Goal: Transaction & Acquisition: Purchase product/service

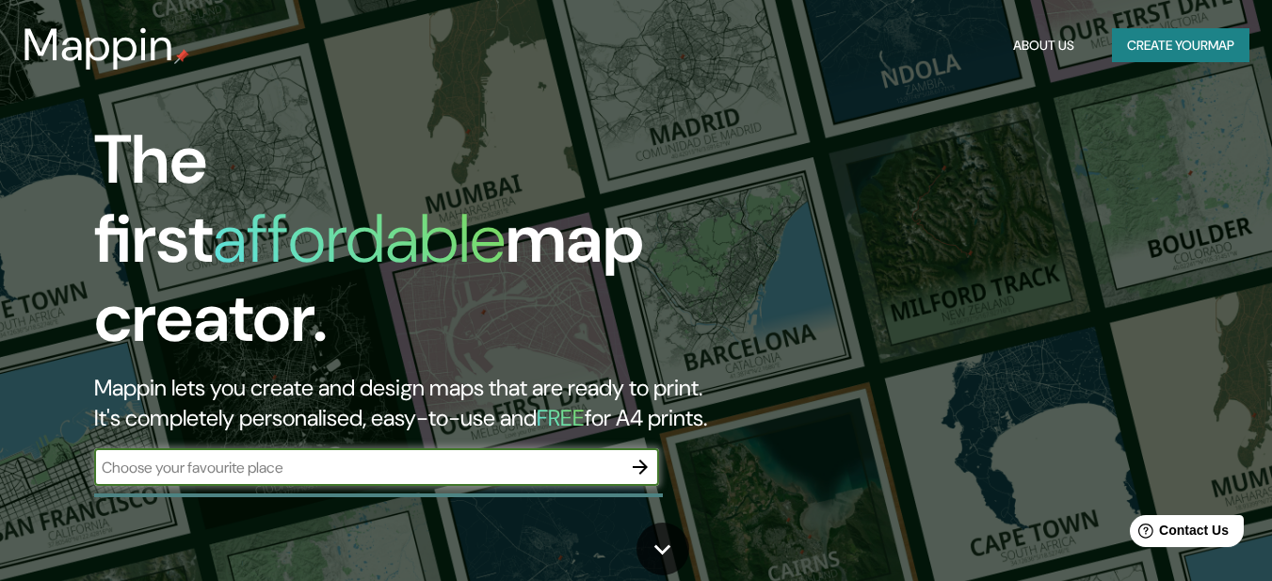
click at [396, 457] on input "text" at bounding box center [357, 468] width 527 height 22
paste input "6CQF+34F [GEOGRAPHIC_DATA][DATE][PERSON_NAME], [GEOGRAPHIC_DATA]"
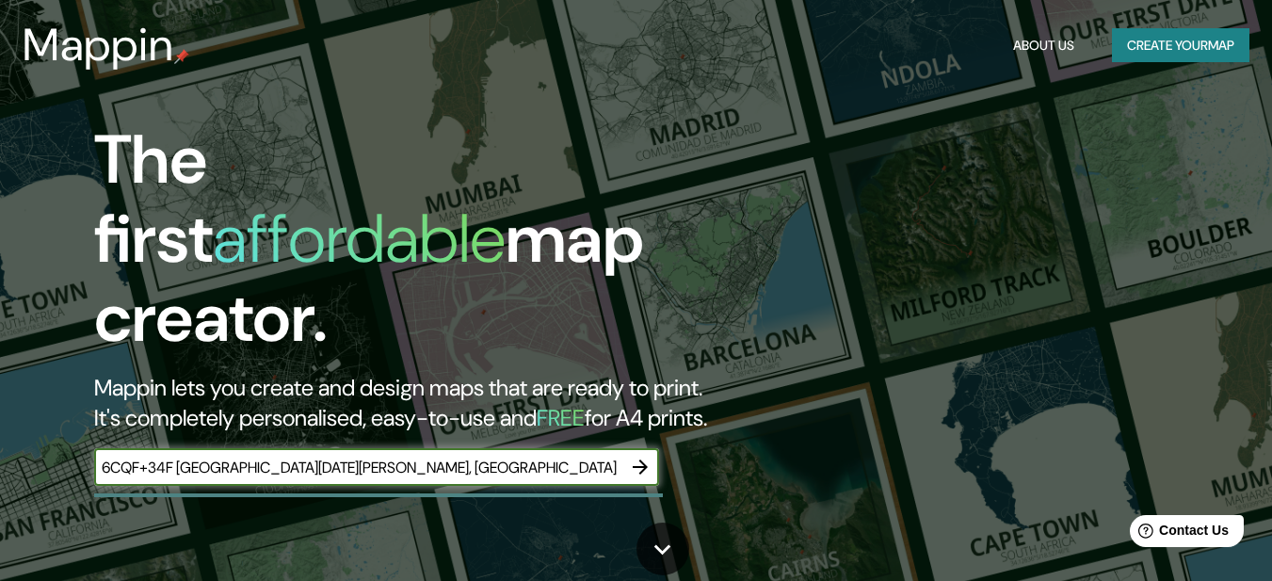
type input "6CQF+34F [GEOGRAPHIC_DATA][DATE][PERSON_NAME], [GEOGRAPHIC_DATA]"
click at [642, 460] on icon "button" at bounding box center [640, 467] width 15 height 15
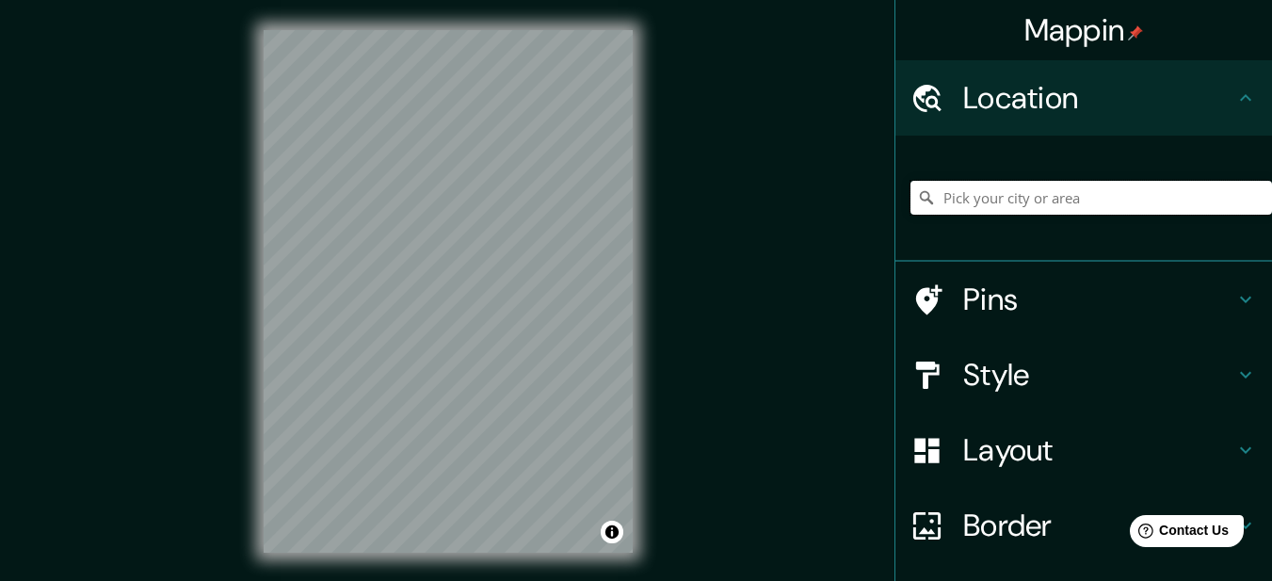
click at [1057, 190] on input "Pick your city or area" at bounding box center [1092, 198] width 362 height 34
paste input "6CQF+34F [GEOGRAPHIC_DATA][DATE][PERSON_NAME], [GEOGRAPHIC_DATA]"
click at [1198, 201] on input "[GEOGRAPHIC_DATA], [GEOGRAPHIC_DATA], [GEOGRAPHIC_DATA]" at bounding box center [1092, 198] width 362 height 34
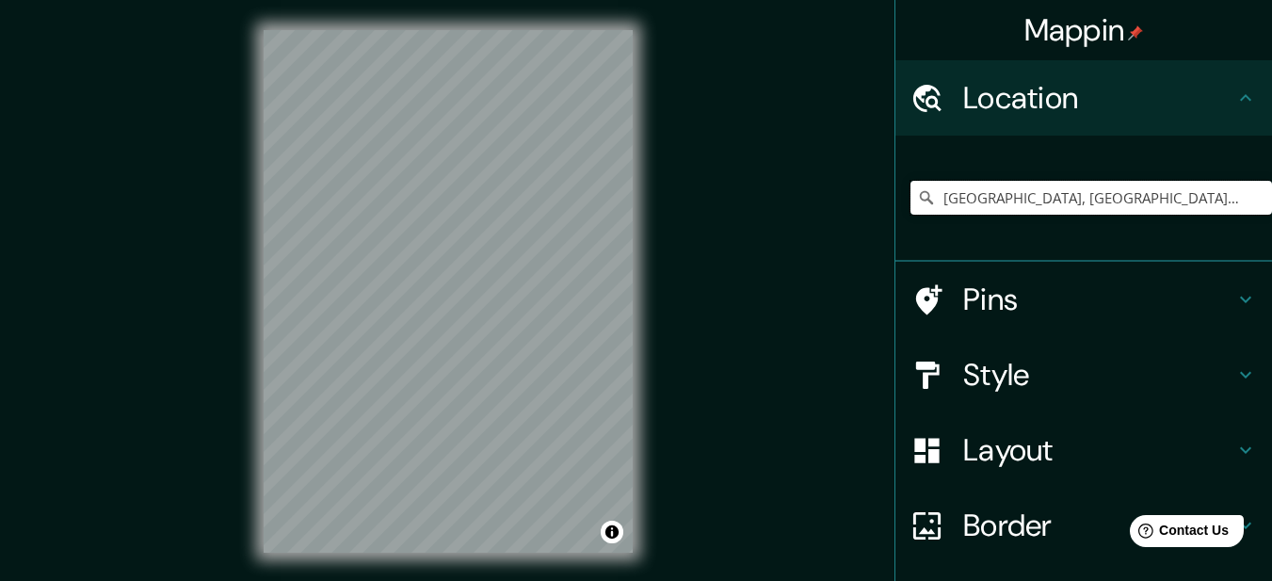
click at [1235, 203] on input "[GEOGRAPHIC_DATA], [GEOGRAPHIC_DATA], [GEOGRAPHIC_DATA]" at bounding box center [1092, 198] width 362 height 34
drag, startPoint x: 1235, startPoint y: 203, endPoint x: 963, endPoint y: 219, distance: 272.6
click at [963, 219] on div "[GEOGRAPHIC_DATA], [GEOGRAPHIC_DATA], [GEOGRAPHIC_DATA] [GEOGRAPHIC_DATA] [GEOG…" at bounding box center [1092, 198] width 362 height 94
type input "[GEOGRAPHIC_DATA], [GEOGRAPHIC_DATA], [GEOGRAPHIC_DATA]"
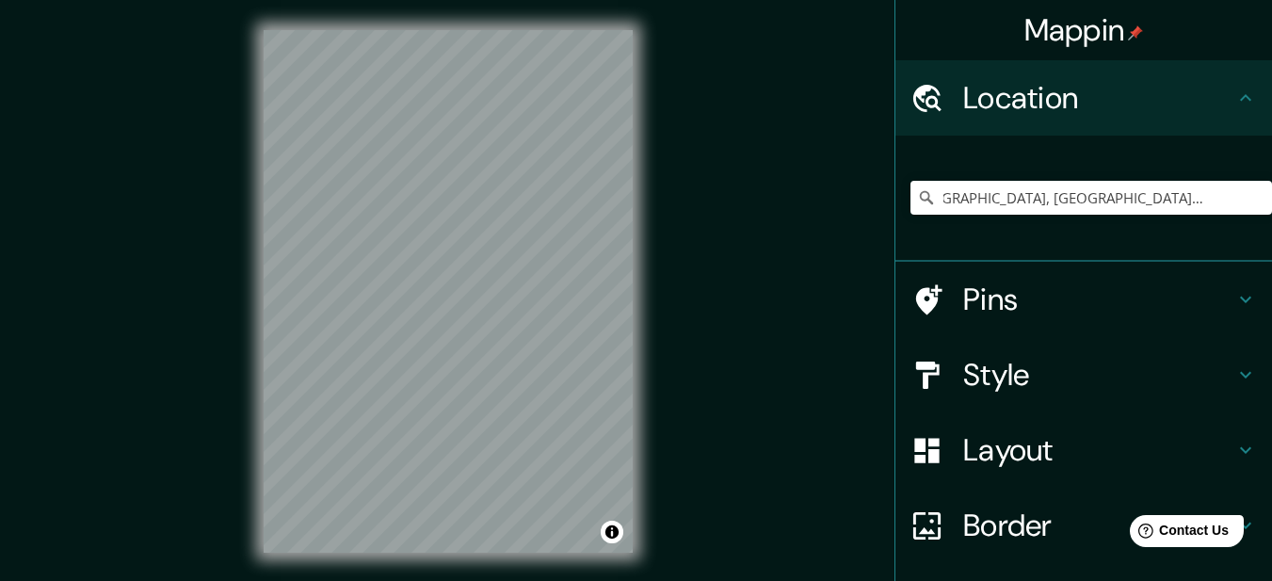
scroll to position [0, 0]
click at [780, 315] on div "Mappin Location [GEOGRAPHIC_DATA], [GEOGRAPHIC_DATA], [GEOGRAPHIC_DATA] [GEOGRA…" at bounding box center [636, 306] width 1272 height 613
click at [1039, 184] on input "[GEOGRAPHIC_DATA], [GEOGRAPHIC_DATA], [GEOGRAPHIC_DATA]" at bounding box center [1092, 198] width 362 height 34
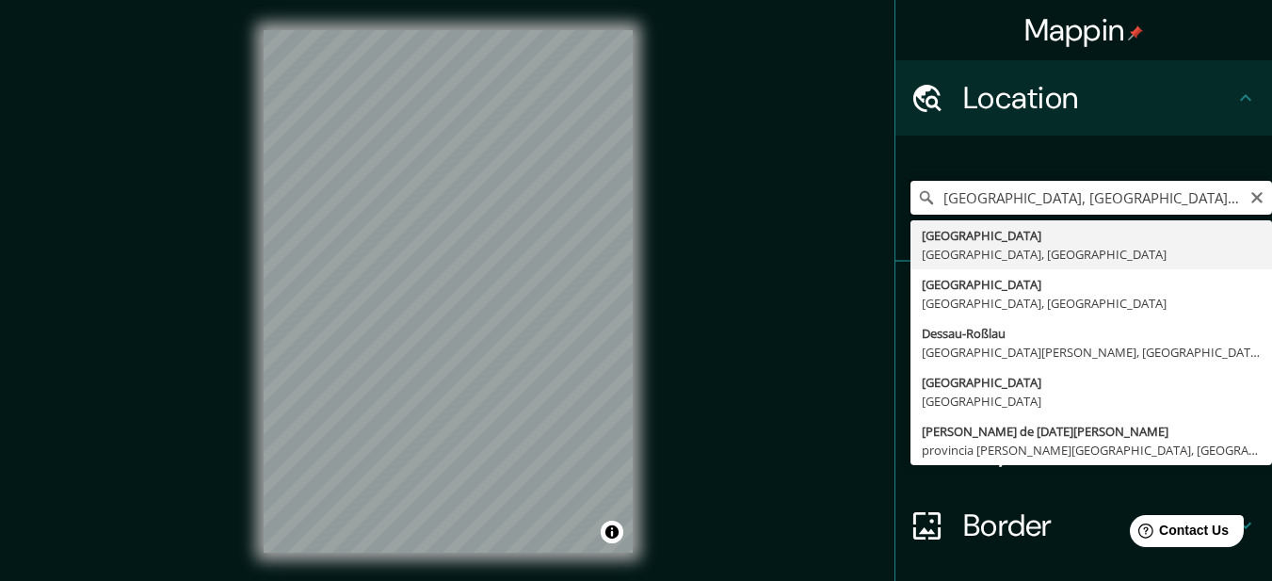
click at [1041, 184] on input "[GEOGRAPHIC_DATA], [GEOGRAPHIC_DATA], [GEOGRAPHIC_DATA]" at bounding box center [1092, 198] width 362 height 34
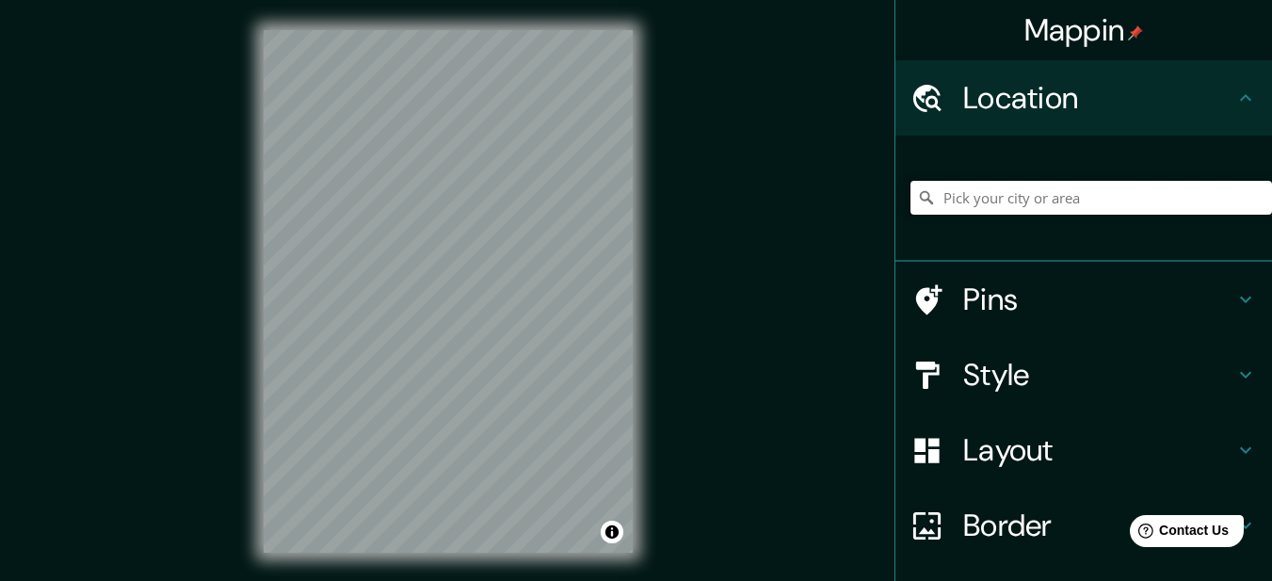
paste input "6CQF+34F [GEOGRAPHIC_DATA][DATE][PERSON_NAME], [GEOGRAPHIC_DATA]"
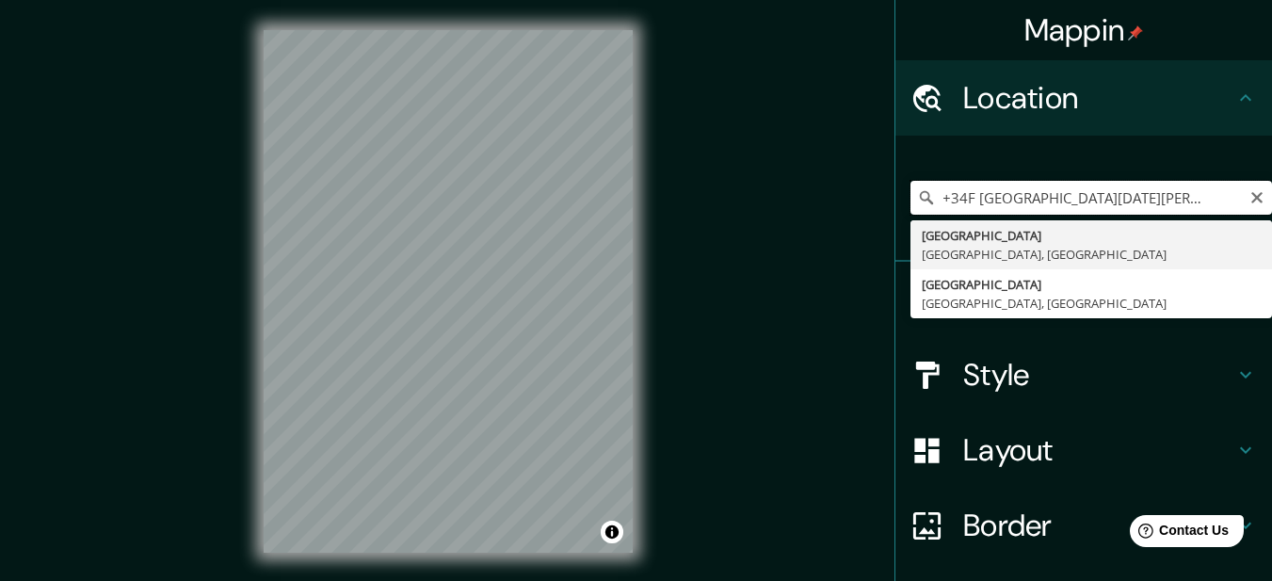
type input "[GEOGRAPHIC_DATA], [GEOGRAPHIC_DATA], [GEOGRAPHIC_DATA]"
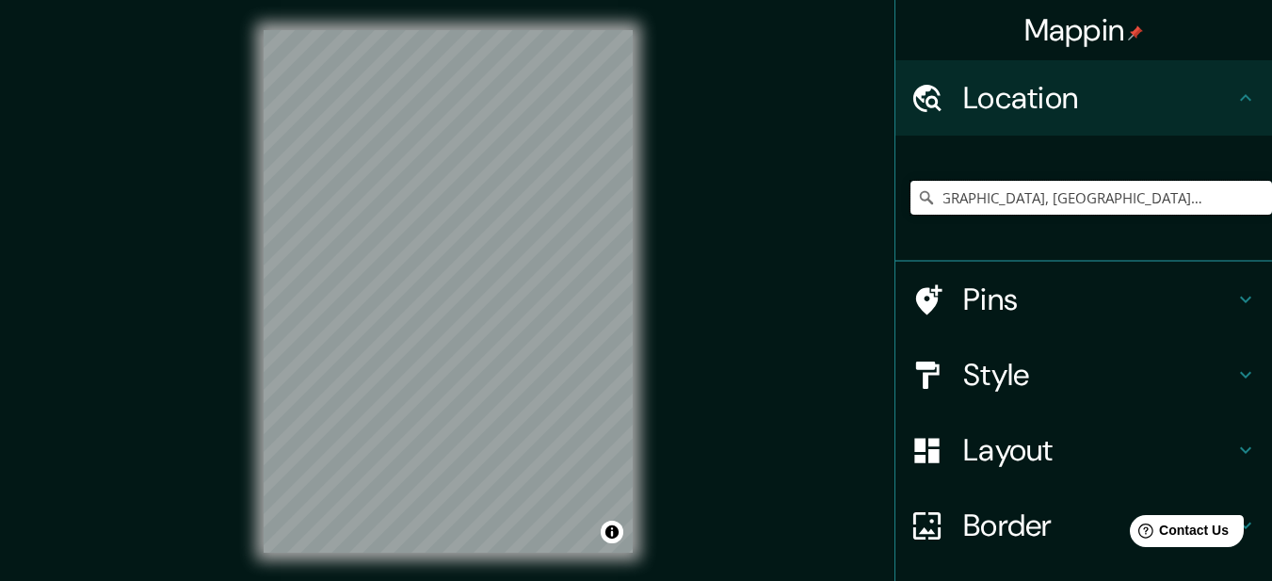
scroll to position [0, 0]
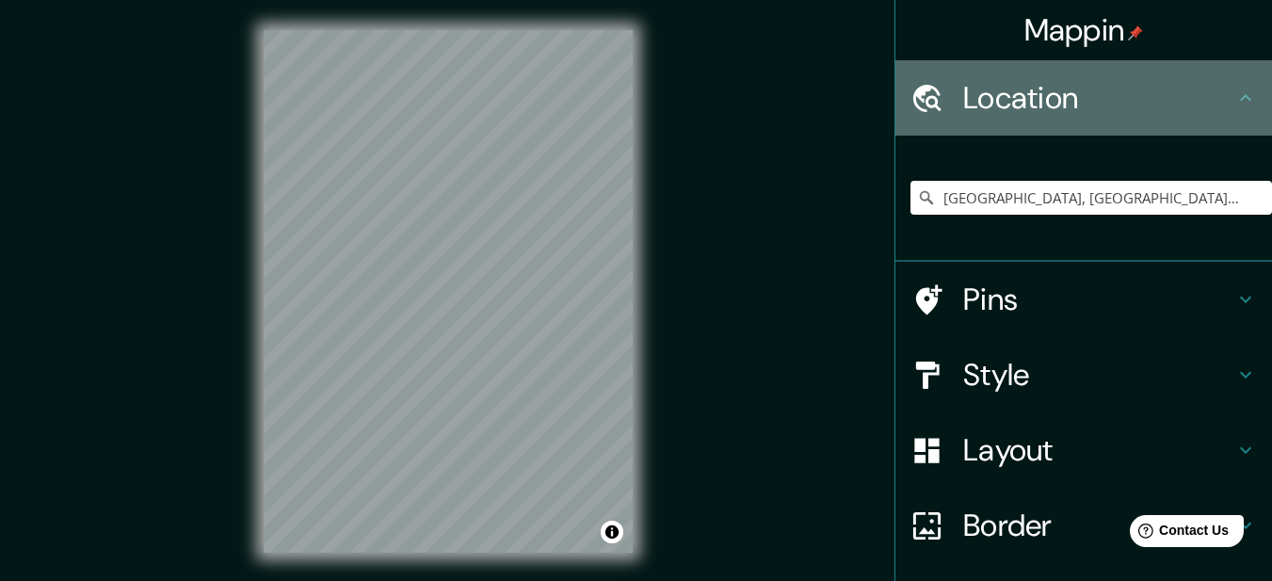
click at [1006, 103] on h4 "Location" at bounding box center [1098, 98] width 271 height 38
click at [970, 107] on h4 "Location" at bounding box center [1098, 98] width 271 height 38
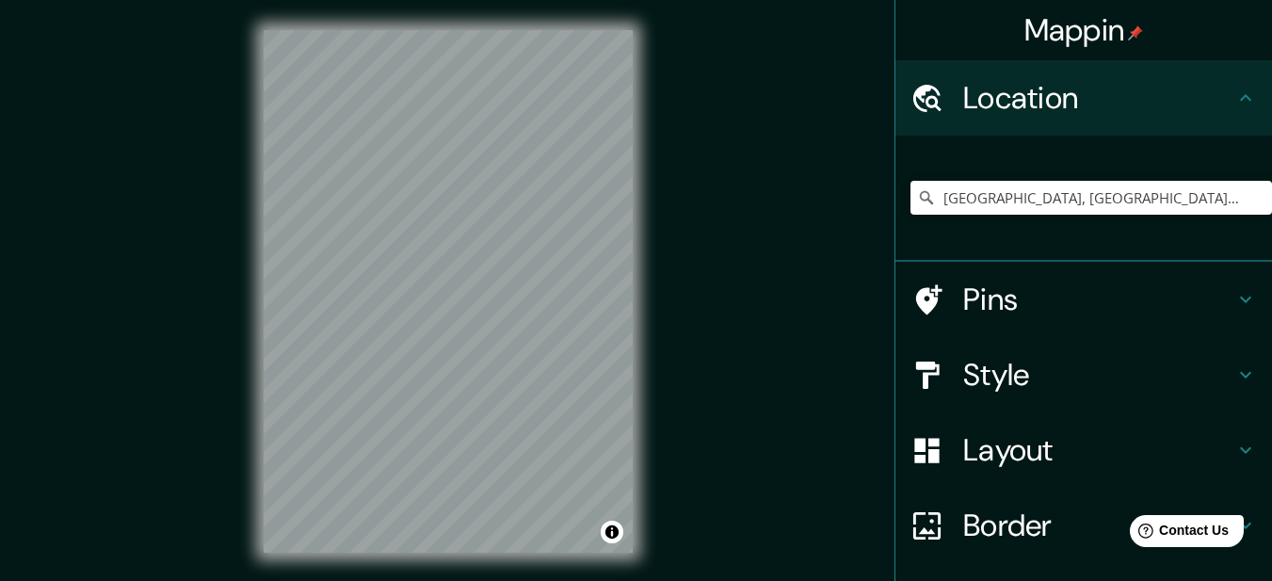
click at [979, 93] on h4 "Location" at bounding box center [1098, 98] width 271 height 38
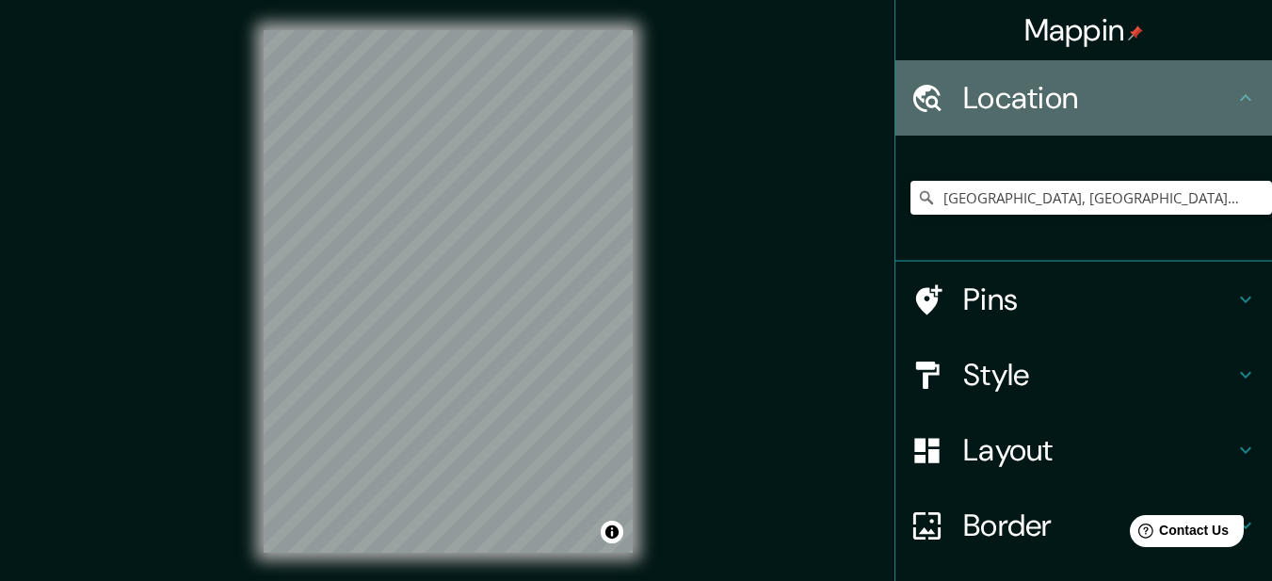
click at [926, 89] on icon at bounding box center [927, 98] width 33 height 33
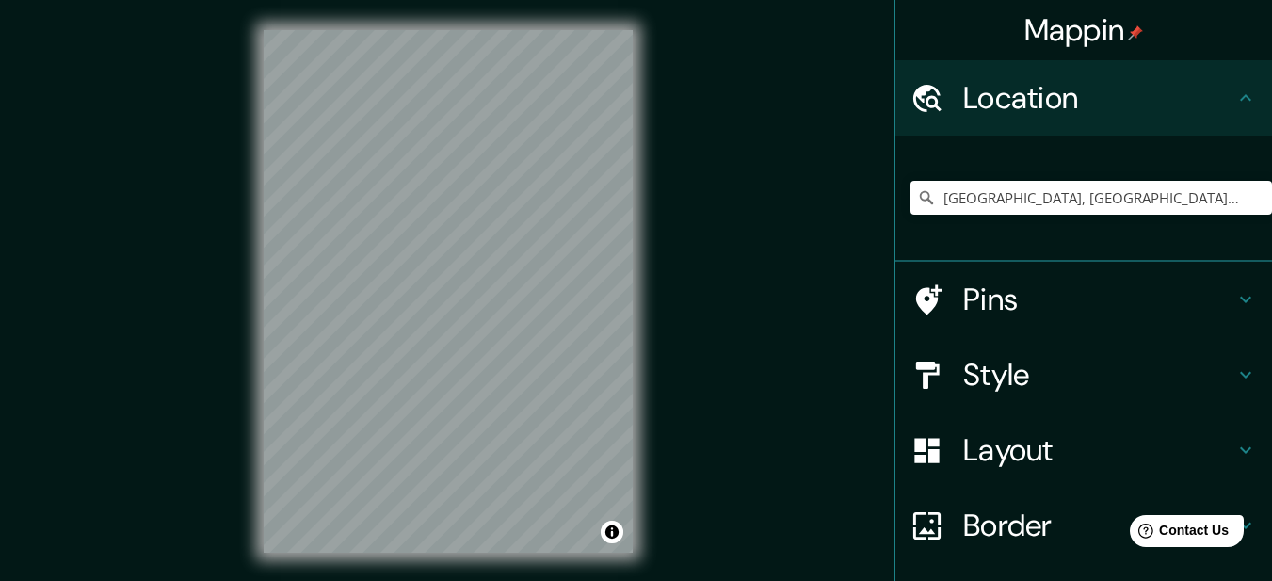
click at [926, 92] on icon at bounding box center [927, 98] width 33 height 33
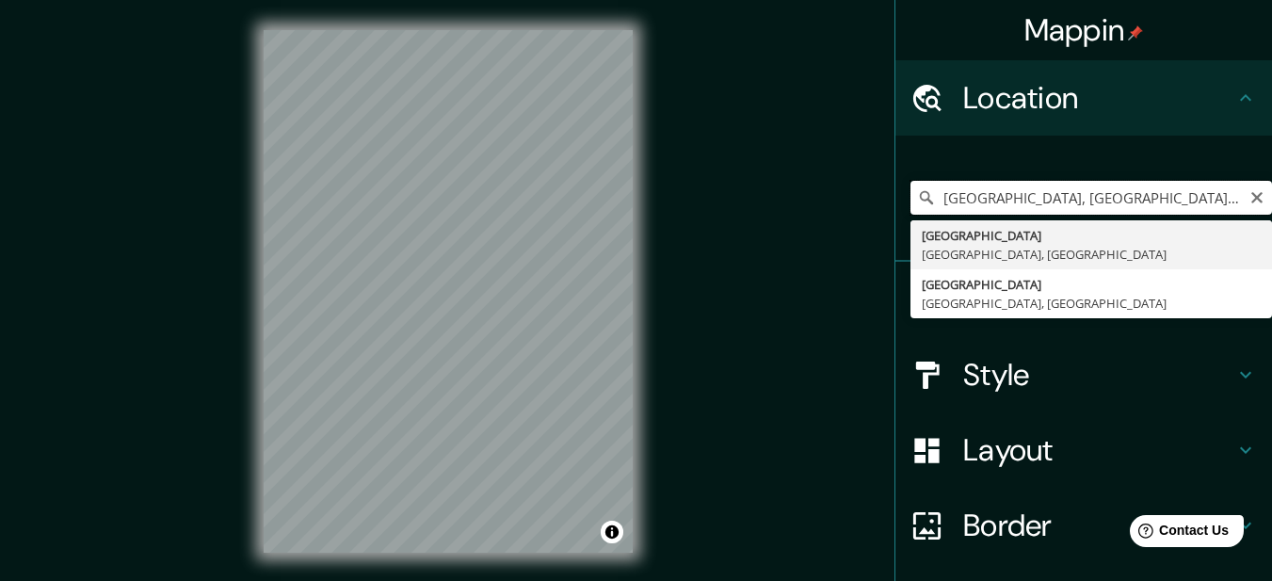
click at [1051, 193] on input "[GEOGRAPHIC_DATA], [GEOGRAPHIC_DATA], [GEOGRAPHIC_DATA]" at bounding box center [1092, 198] width 362 height 34
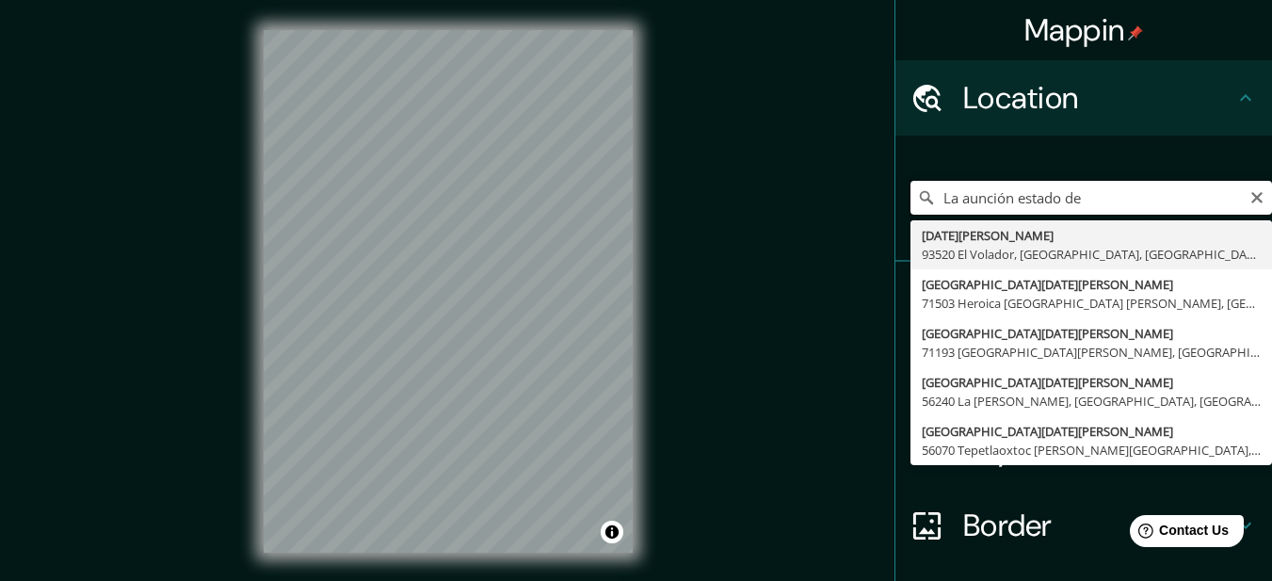
click at [955, 202] on input "La aunción estado de" at bounding box center [1092, 198] width 362 height 34
click at [1152, 206] on input "[DATE][PERSON_NAME] estado de" at bounding box center [1092, 198] width 362 height 34
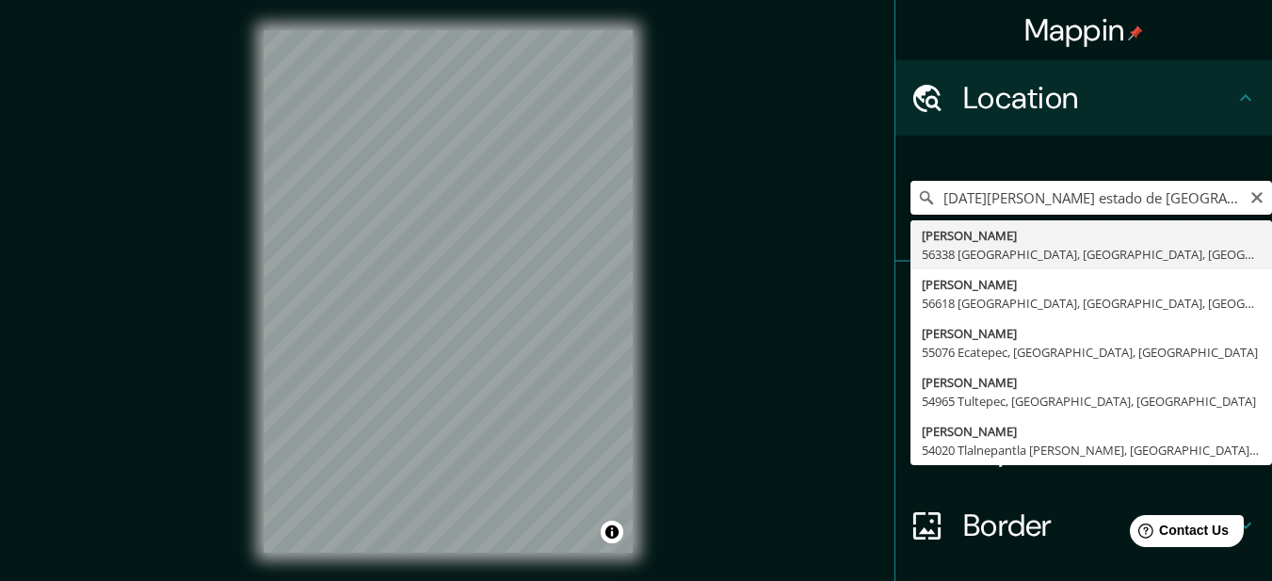
drag, startPoint x: 1010, startPoint y: 188, endPoint x: 901, endPoint y: 197, distance: 108.6
click at [911, 197] on input "[DATE][PERSON_NAME] estado de [GEOGRAPHIC_DATA]" at bounding box center [1092, 198] width 362 height 34
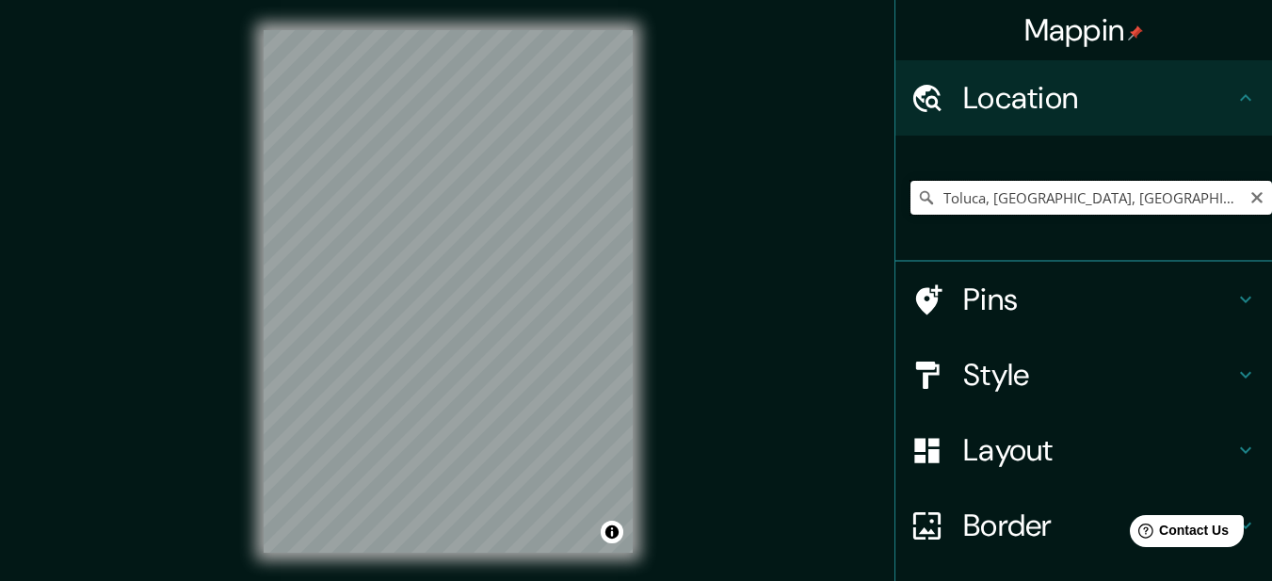
click at [1039, 203] on input "Toluca, [GEOGRAPHIC_DATA], [GEOGRAPHIC_DATA]" at bounding box center [1092, 198] width 362 height 34
type input "m"
click at [951, 190] on input "m" at bounding box center [1092, 198] width 362 height 34
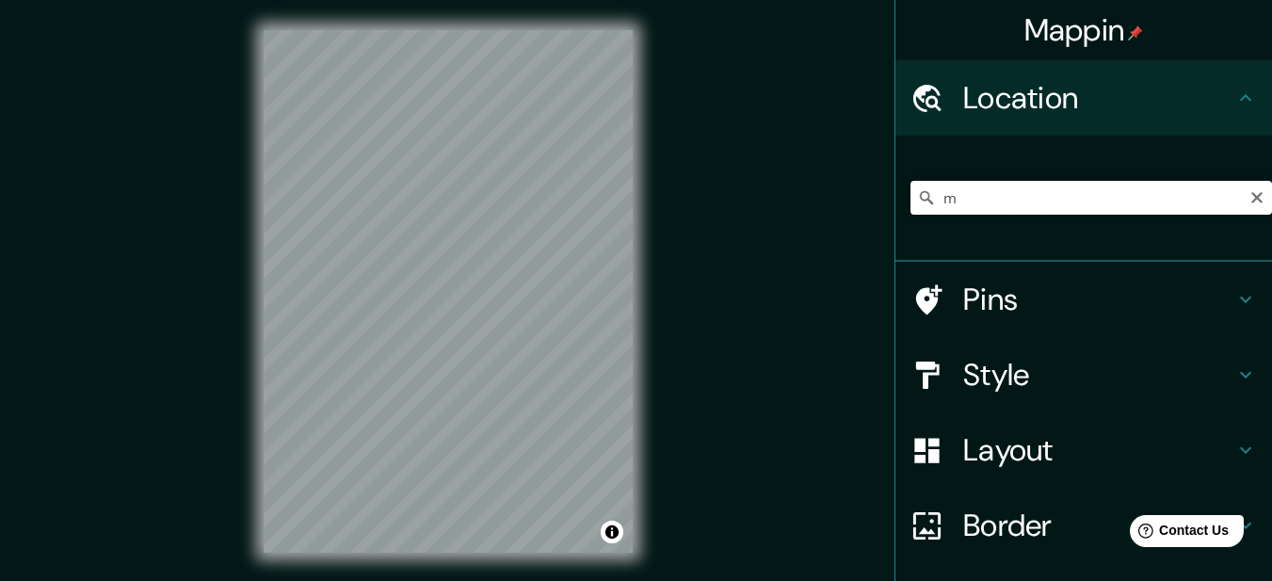
click at [951, 191] on input "m" at bounding box center [1092, 198] width 362 height 34
click at [1053, 186] on input "Pick your city or area" at bounding box center [1092, 198] width 362 height 34
paste input "[GEOGRAPHIC_DATA][DATE][PERSON_NAME], [GEOGRAPHIC_DATA]"
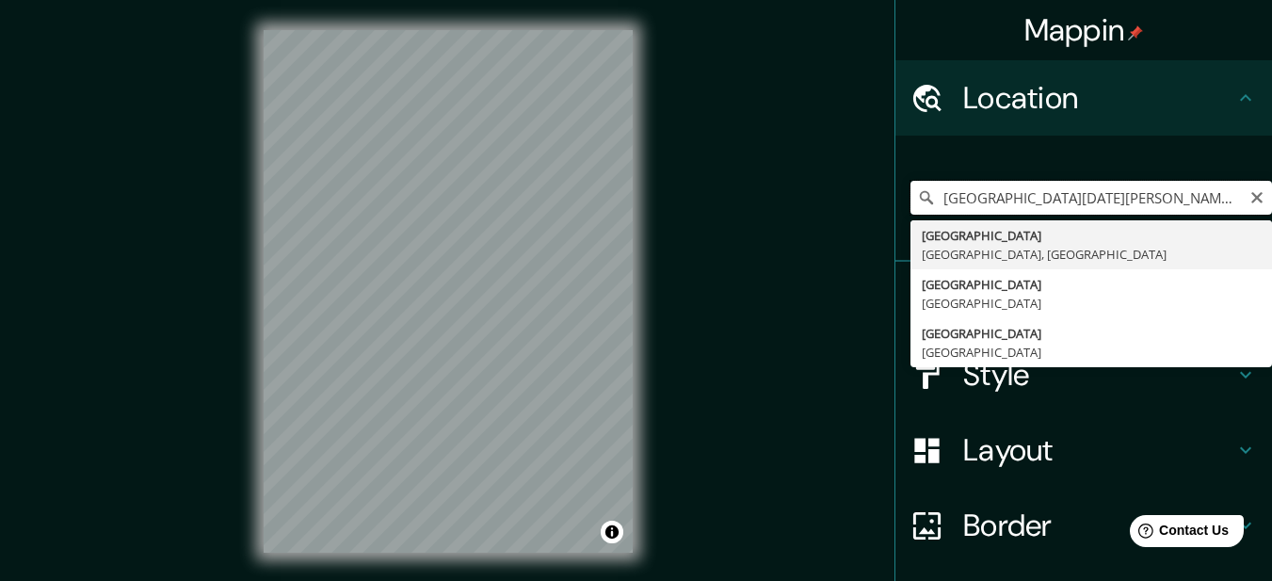
type input "[GEOGRAPHIC_DATA][DATE][PERSON_NAME], [GEOGRAPHIC_DATA]"
click at [684, 373] on div "Mappin Location [GEOGRAPHIC_DATA][DATE][PERSON_NAME], [GEOGRAPHIC_DATA] [GEOGRA…" at bounding box center [636, 306] width 1272 height 613
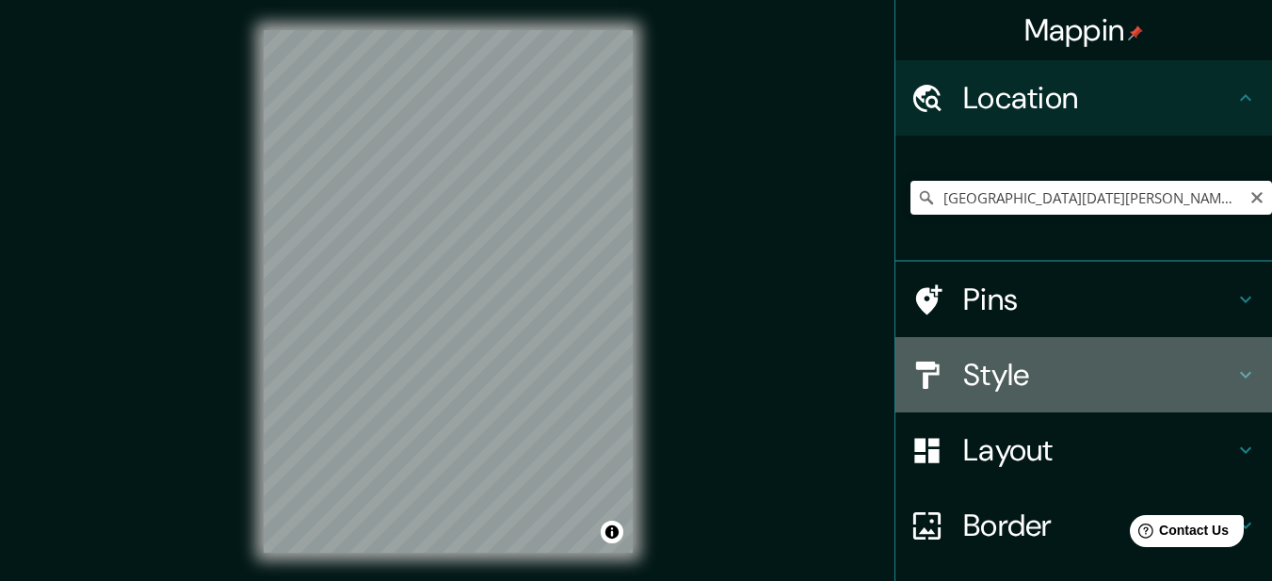
click at [1039, 364] on h4 "Style" at bounding box center [1098, 375] width 271 height 38
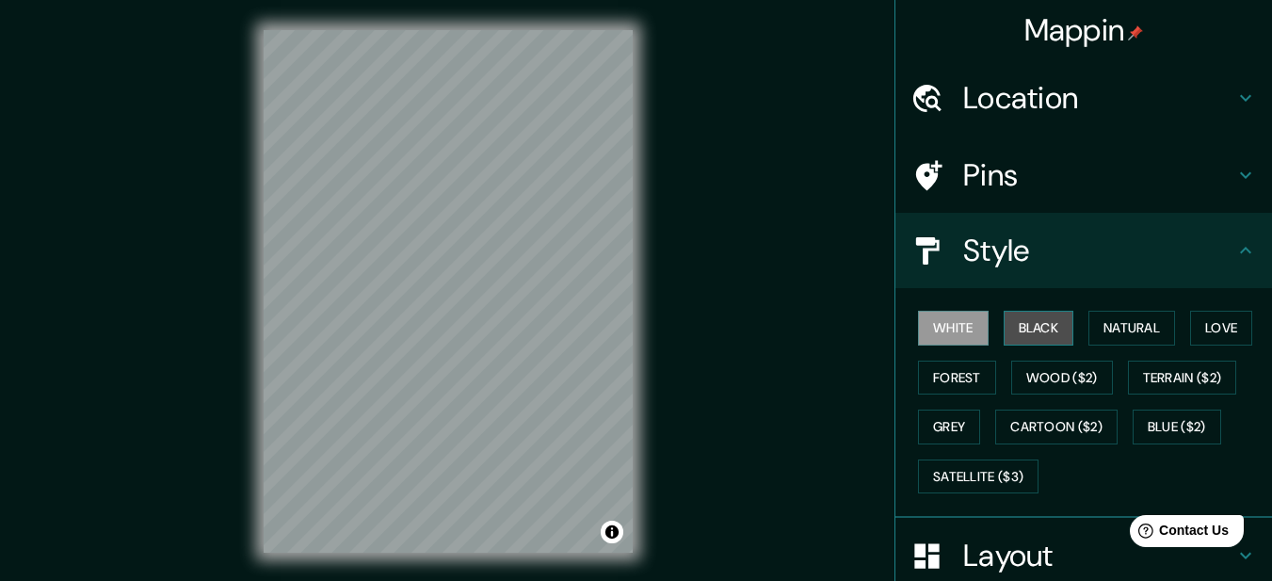
click at [1027, 330] on button "Black" at bounding box center [1039, 328] width 71 height 35
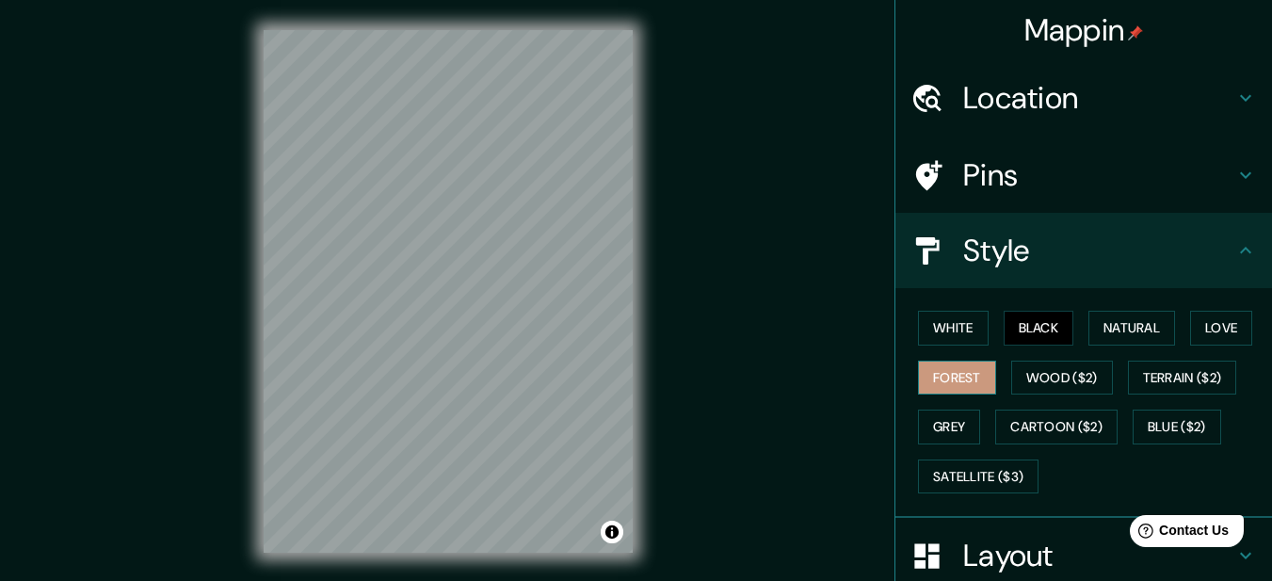
click at [956, 375] on button "Forest" at bounding box center [957, 378] width 78 height 35
click at [1034, 333] on button "Black" at bounding box center [1039, 328] width 71 height 35
click at [720, 438] on div "Mappin Location [GEOGRAPHIC_DATA][DATE][PERSON_NAME], [GEOGRAPHIC_DATA] [GEOGRA…" at bounding box center [636, 306] width 1272 height 613
